Goal: Transaction & Acquisition: Purchase product/service

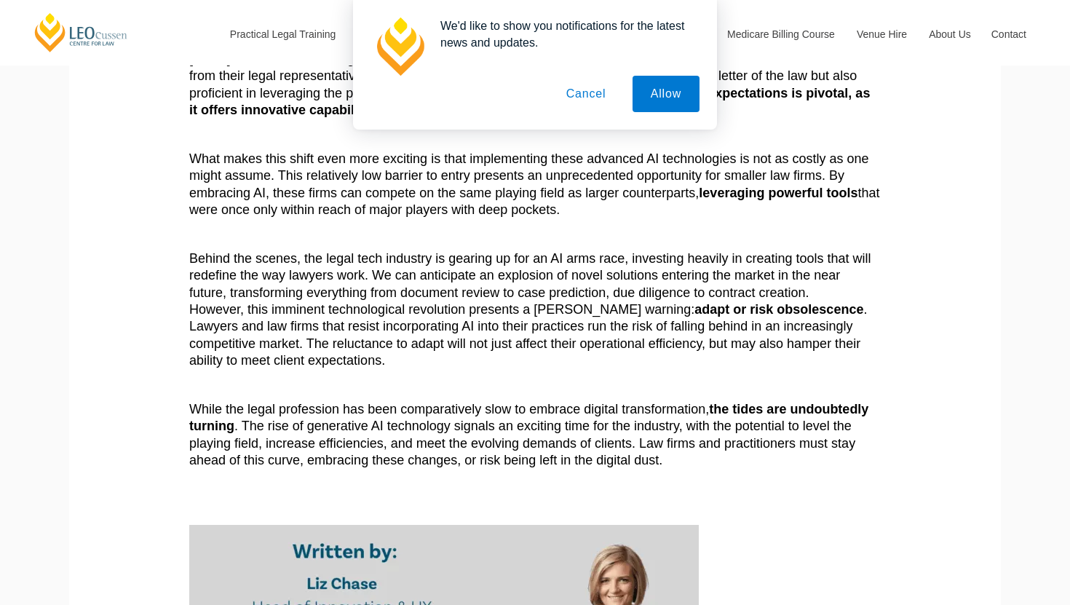
click at [577, 99] on button "Cancel" at bounding box center [586, 94] width 76 height 36
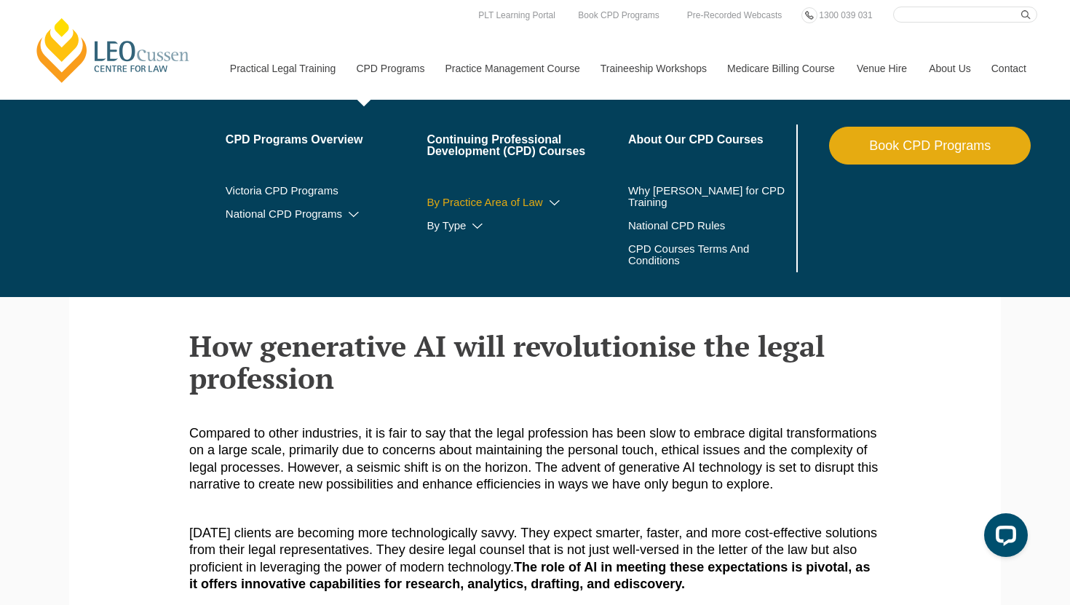
click at [547, 202] on icon at bounding box center [554, 203] width 15 height 10
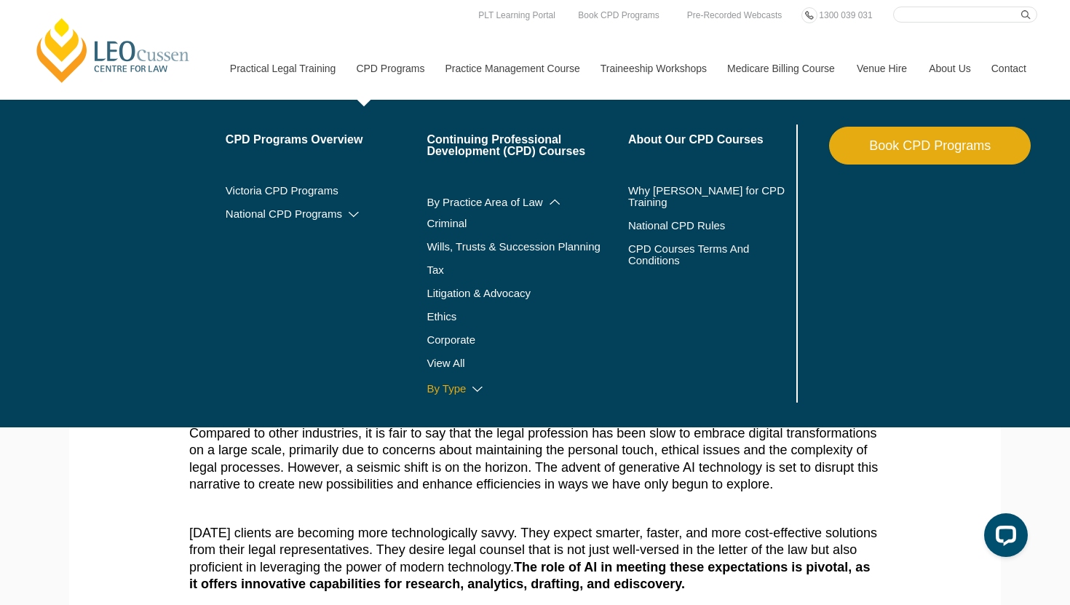
click at [442, 385] on link "By Type" at bounding box center [528, 389] width 202 height 12
click at [470, 389] on icon at bounding box center [477, 389] width 15 height 10
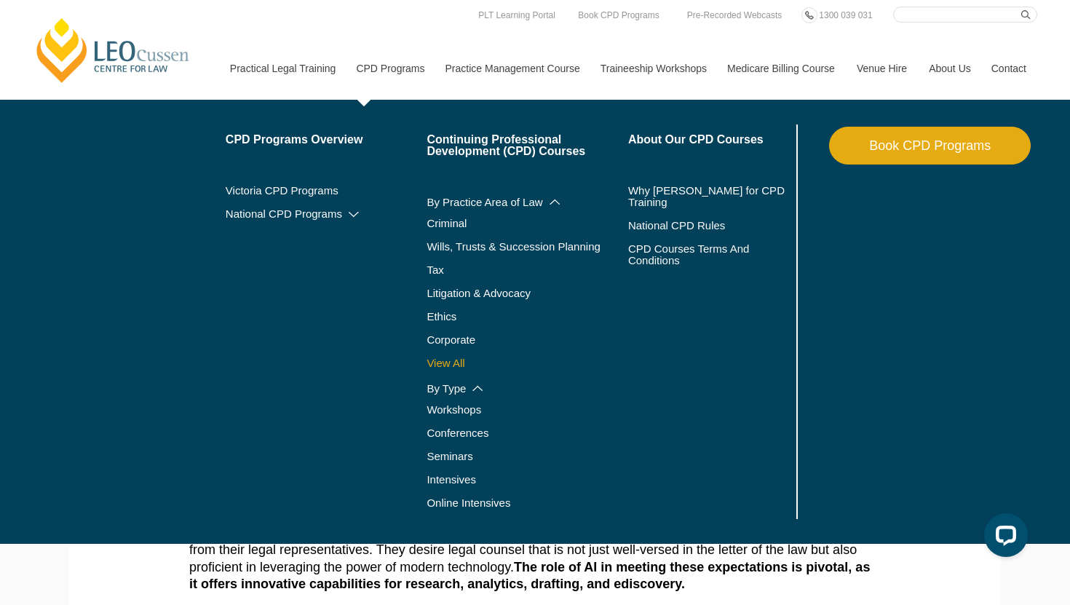
click at [436, 367] on link "View All" at bounding box center [528, 363] width 202 height 12
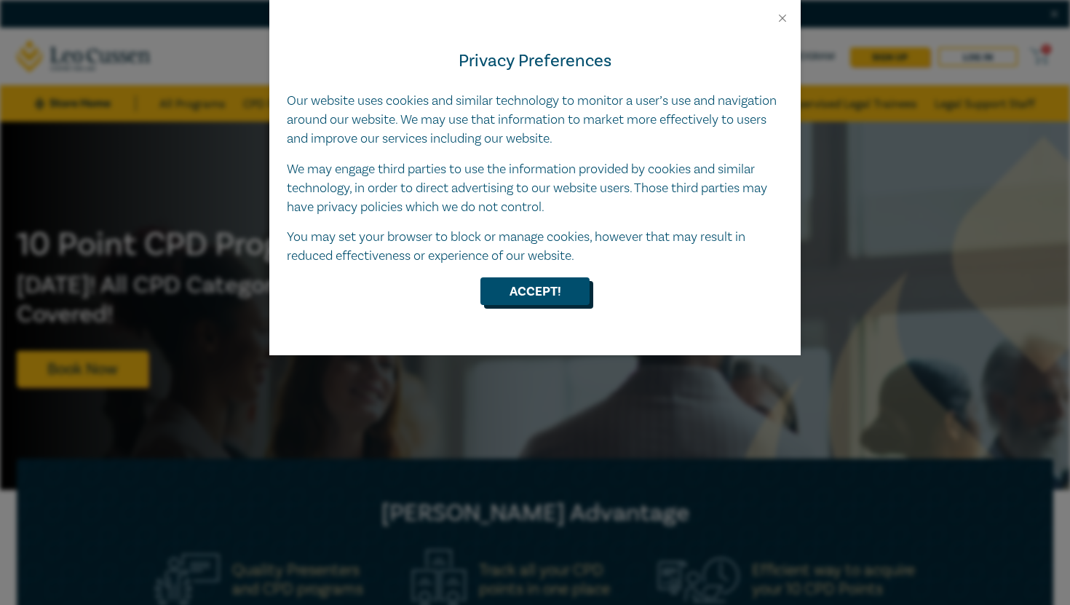
click at [526, 284] on button "Accept!" at bounding box center [534, 291] width 109 height 28
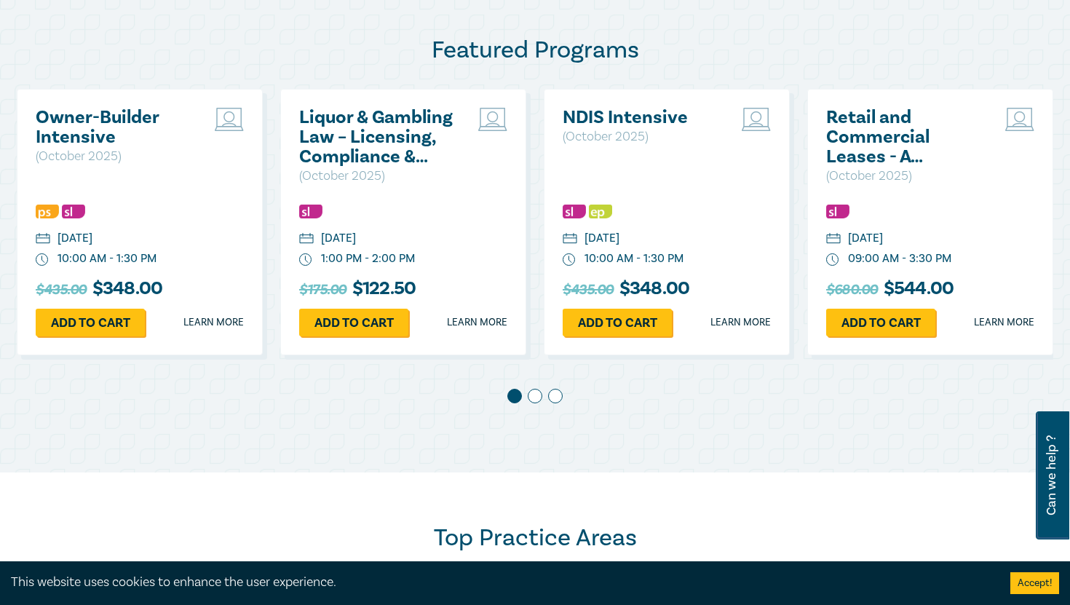
scroll to position [761, 0]
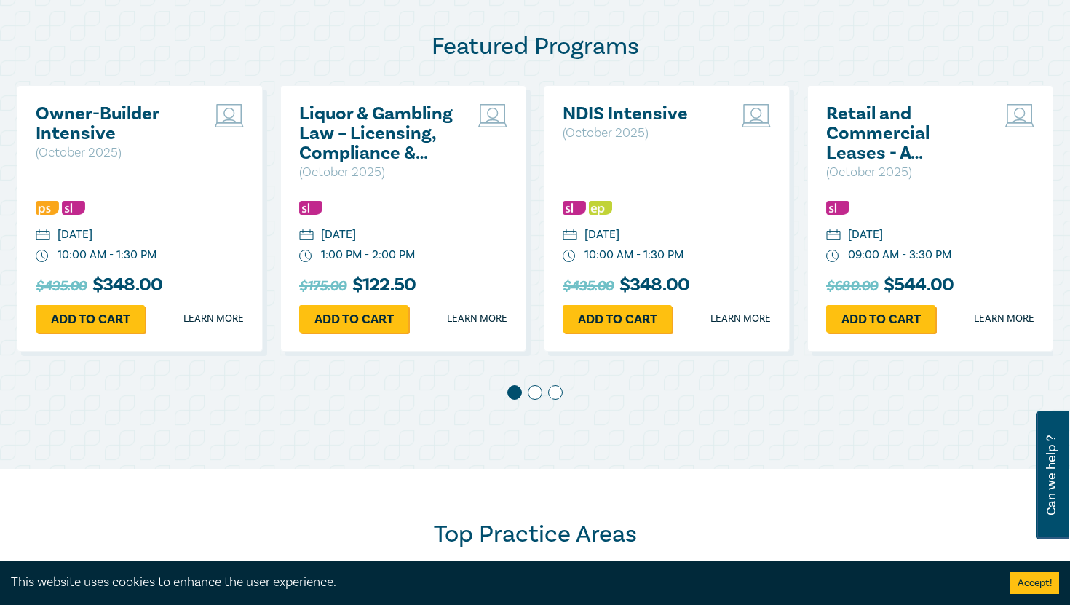
click at [541, 392] on span at bounding box center [535, 392] width 15 height 15
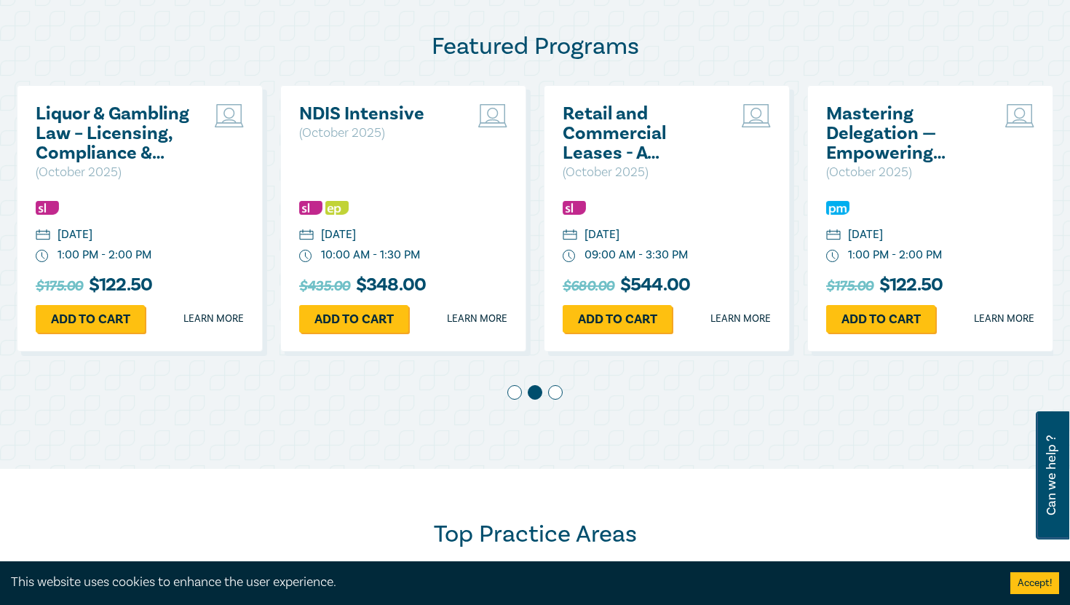
click at [553, 396] on span at bounding box center [555, 392] width 15 height 15
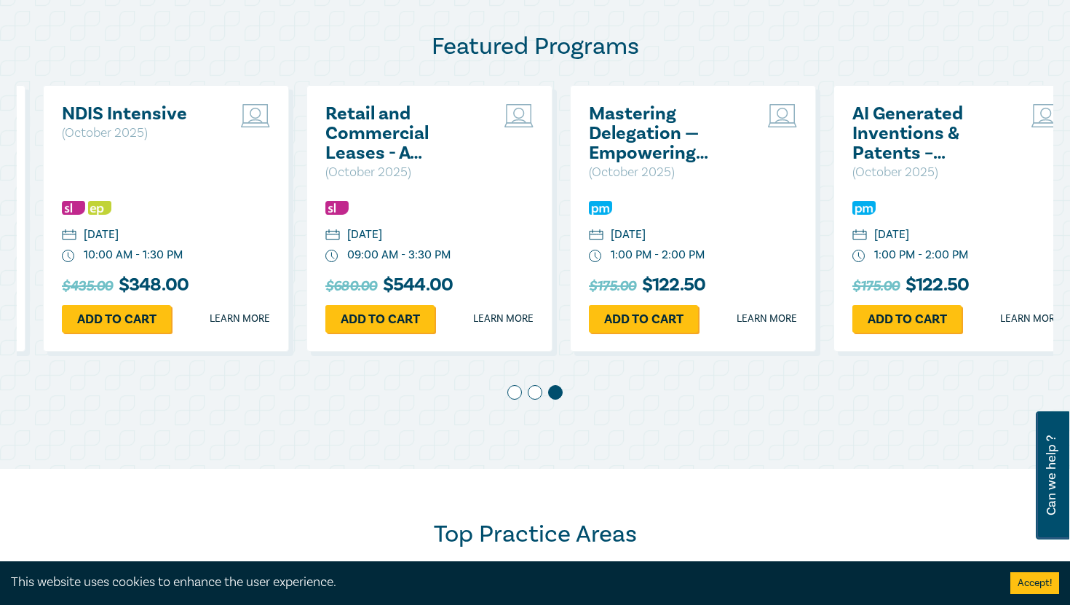
scroll to position [0, 527]
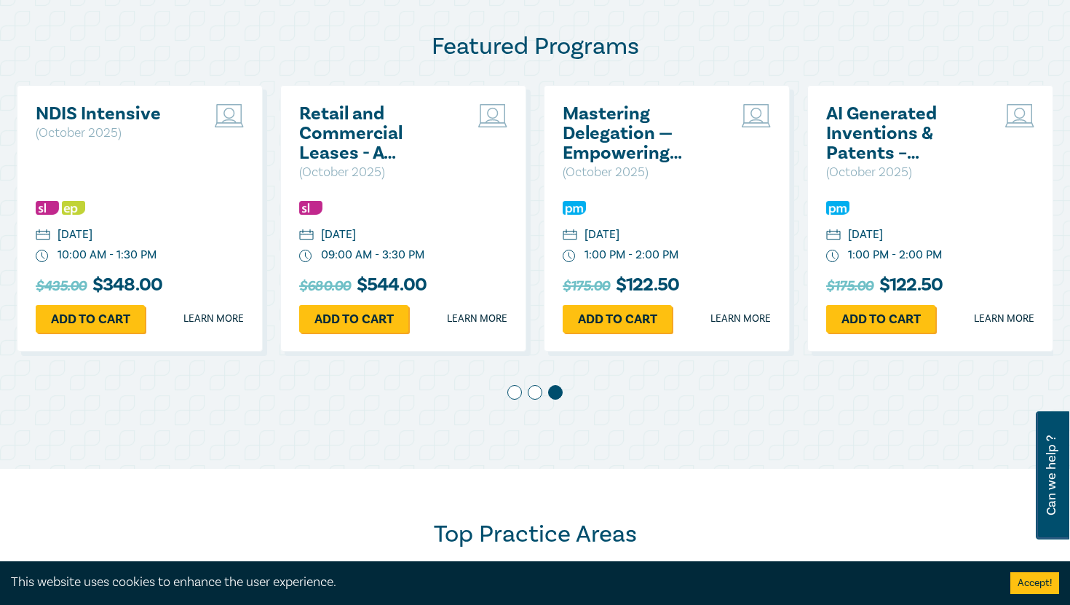
click at [866, 146] on h2 "AI Generated Inventions & Patents – Navigating Legal Uncertainty" at bounding box center [904, 133] width 157 height 59
